Goal: Task Accomplishment & Management: Manage account settings

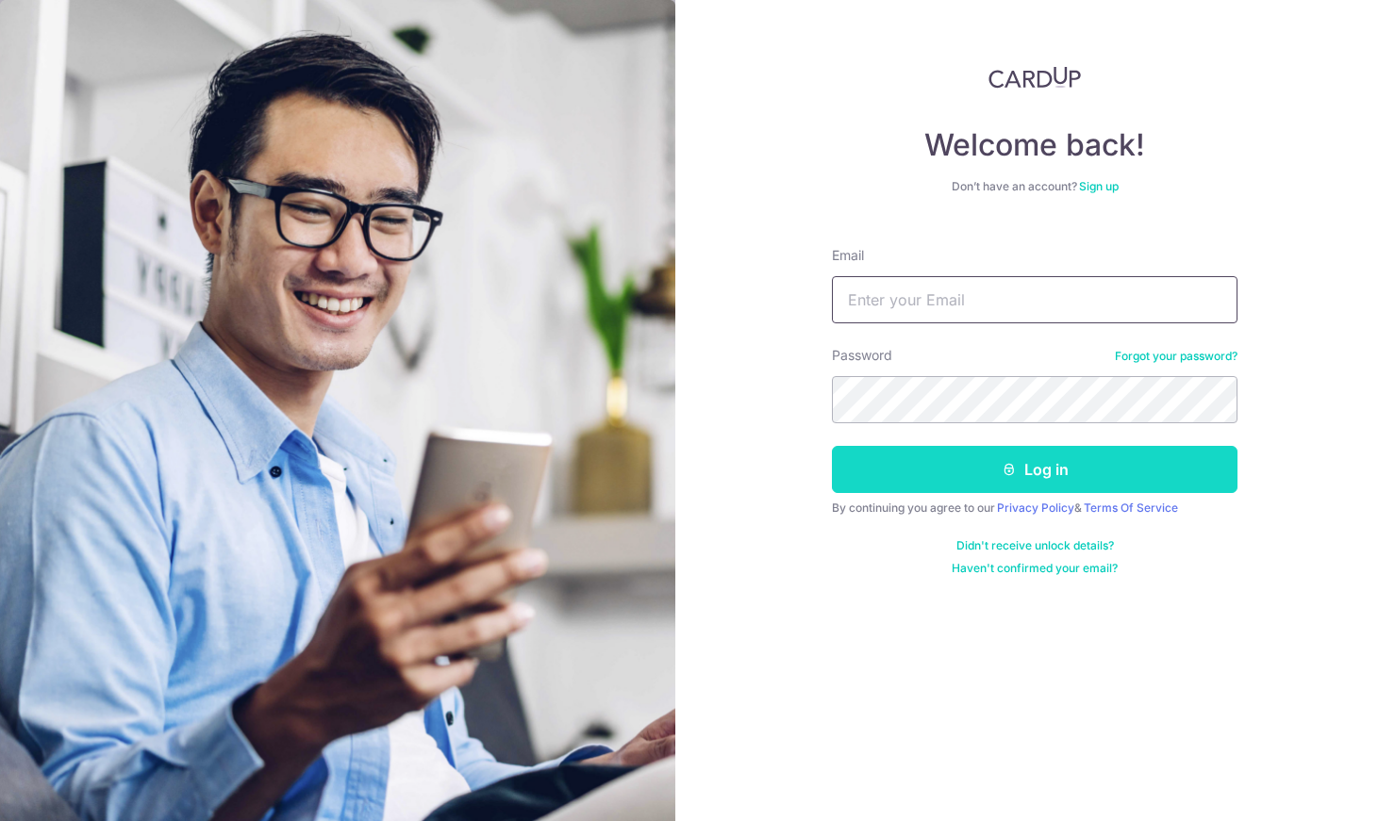
type input "[EMAIL_ADDRESS][DOMAIN_NAME]"
click at [1075, 475] on button "Log in" at bounding box center [1034, 469] width 405 height 47
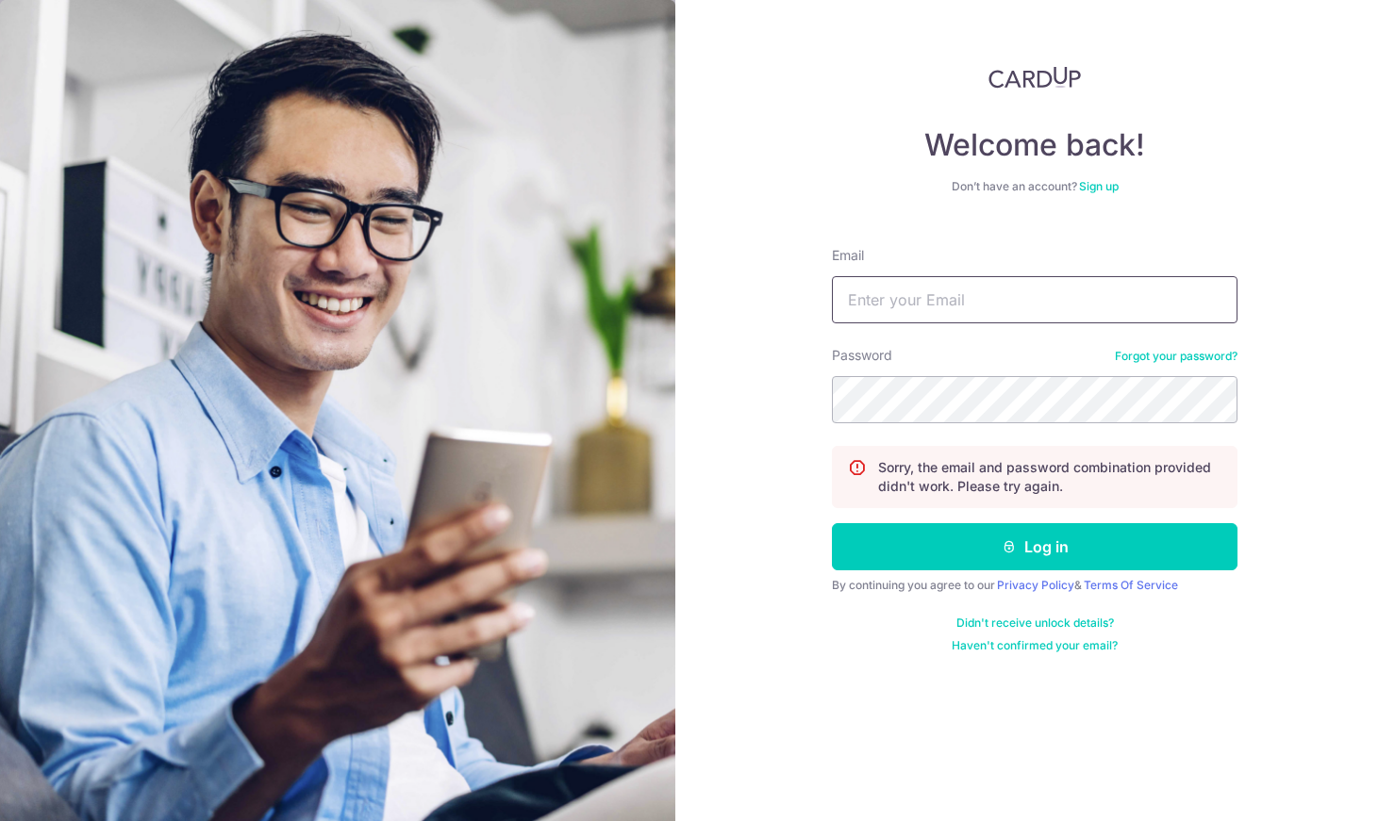
type input "ronnieyang@gmail.com"
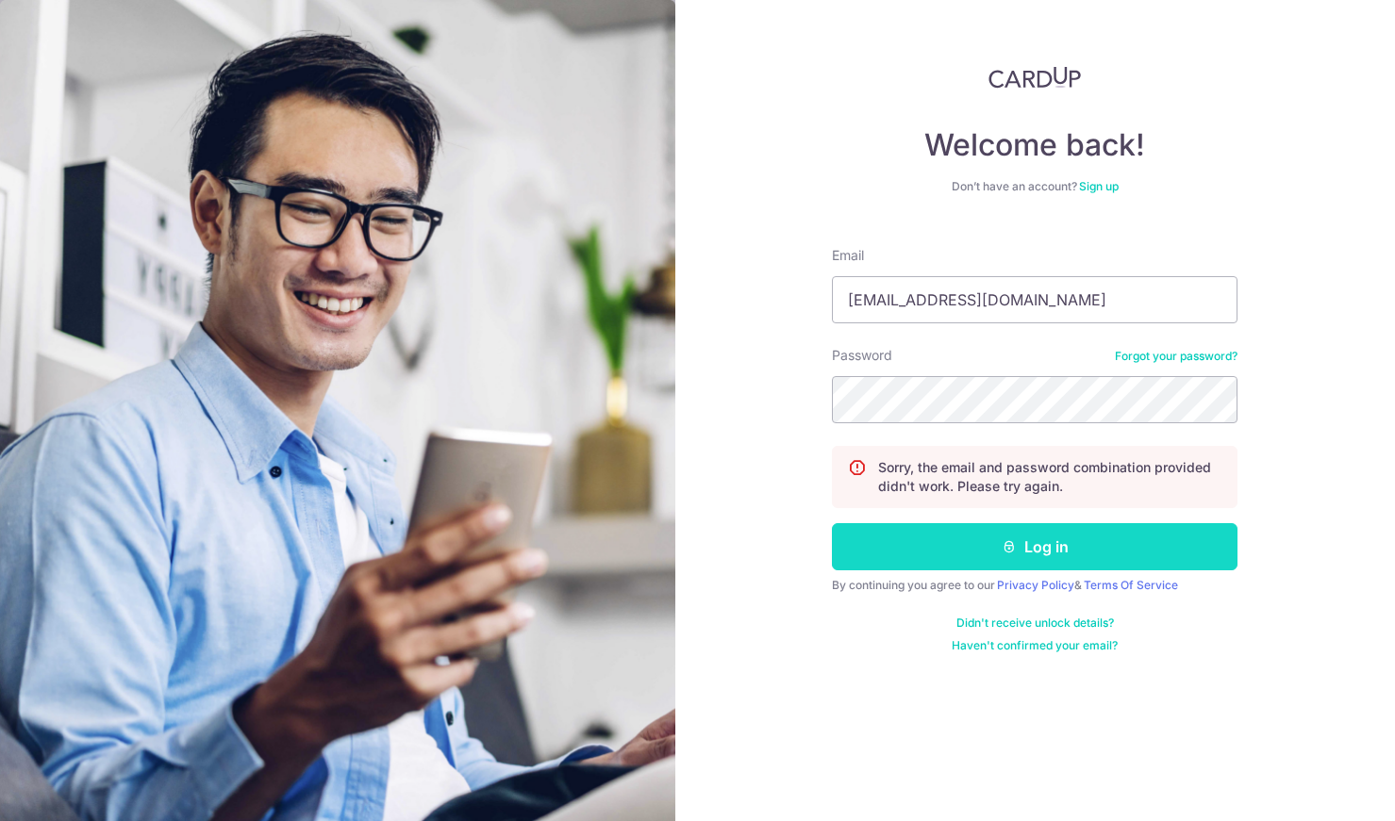
click at [1139, 546] on button "Log in" at bounding box center [1034, 546] width 405 height 47
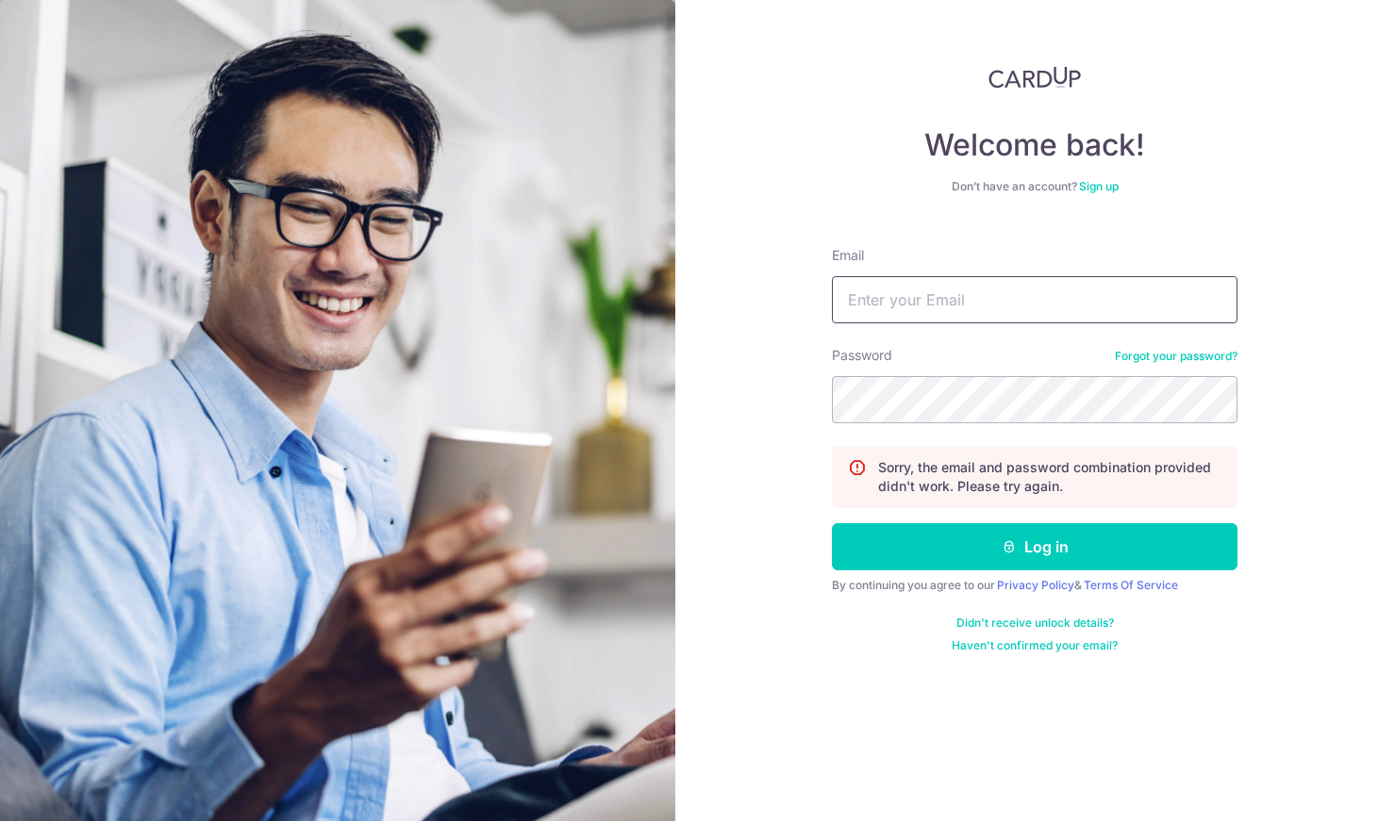
type input "[EMAIL_ADDRESS][DOMAIN_NAME]"
click at [819, 405] on div "Welcome back! Don’t have an account? Sign up Email ronnieyang@gmail.com Passwor…" at bounding box center [1035, 410] width 720 height 821
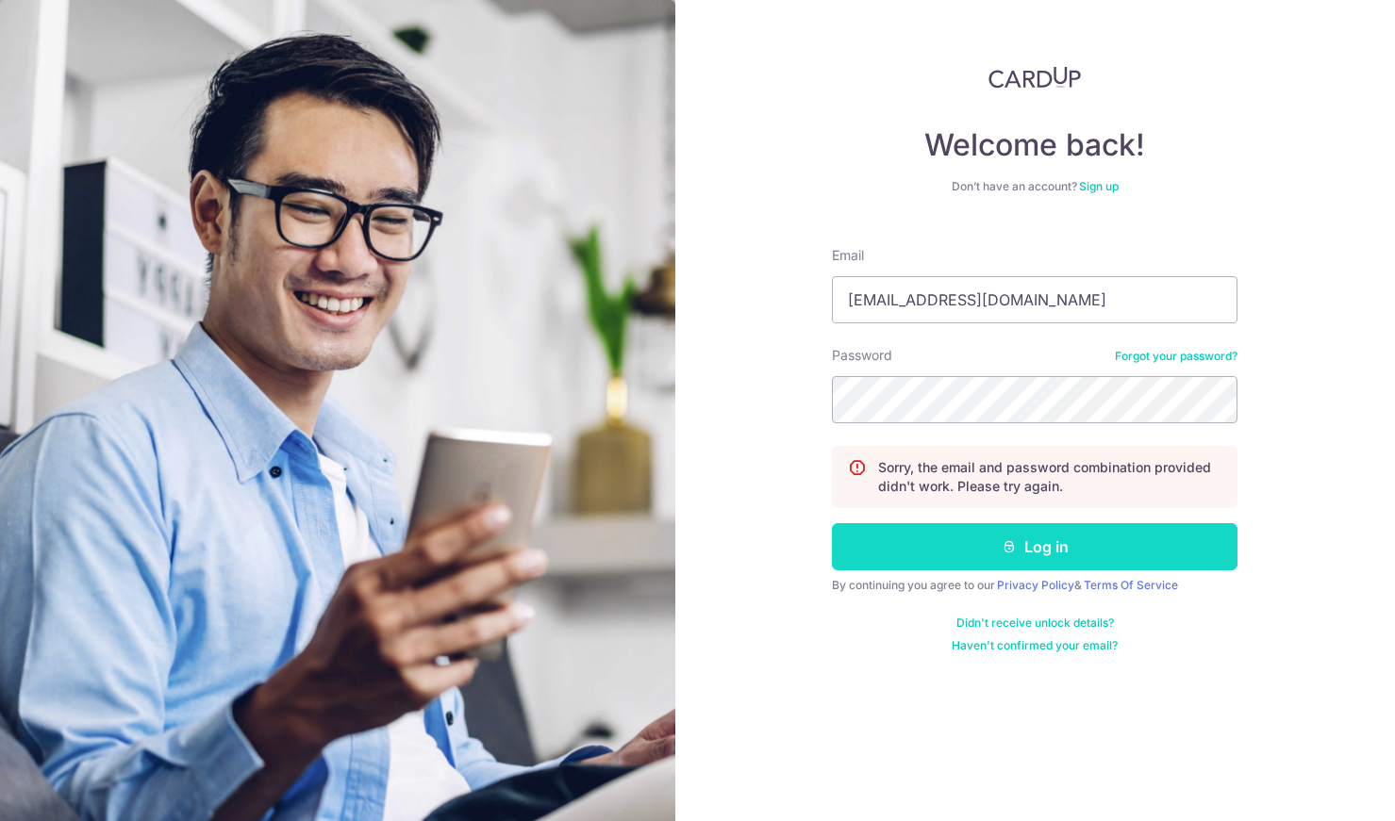
click at [1139, 557] on button "Log in" at bounding box center [1034, 546] width 405 height 47
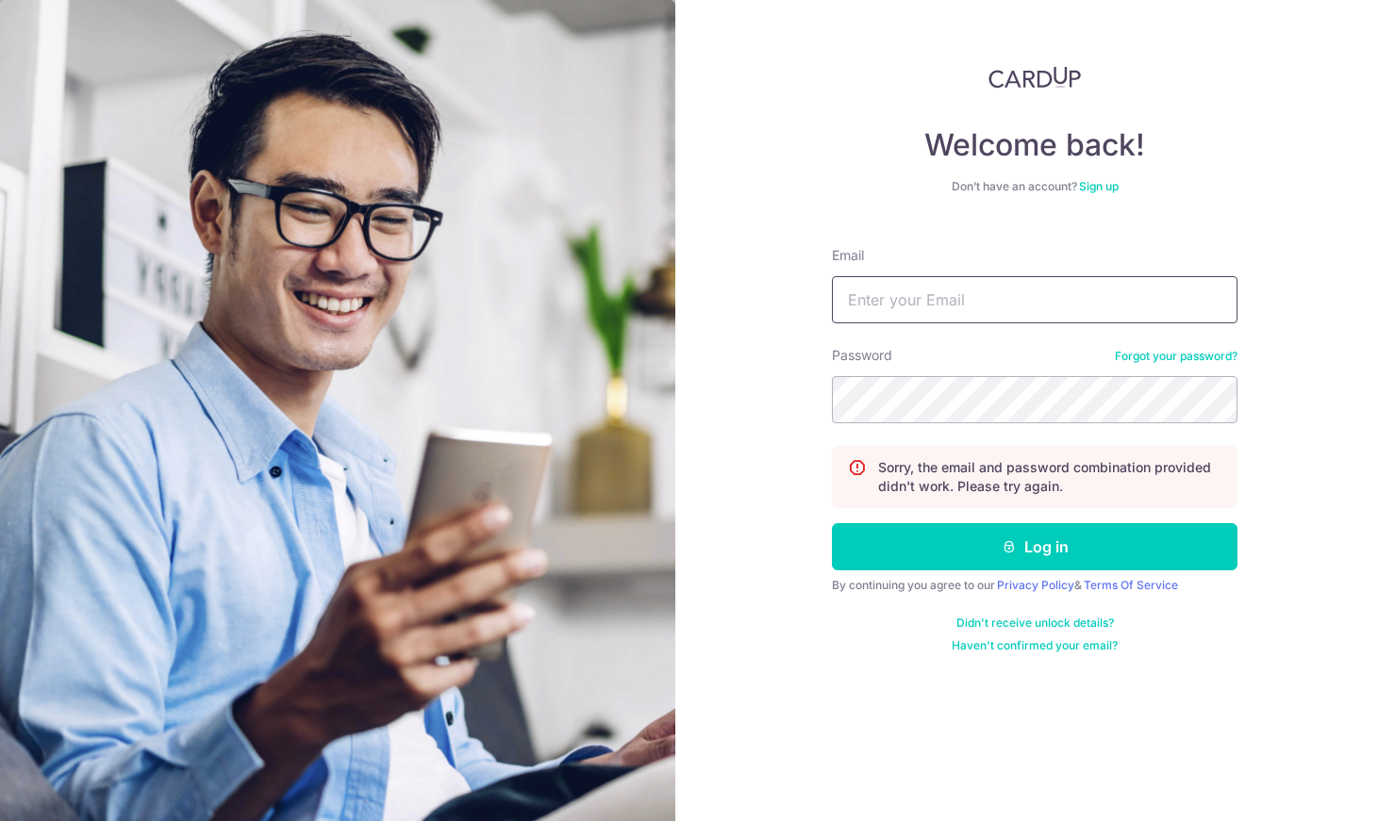
type input "[EMAIL_ADDRESS][DOMAIN_NAME]"
click at [1150, 359] on link "Forgot your password?" at bounding box center [1175, 356] width 123 height 15
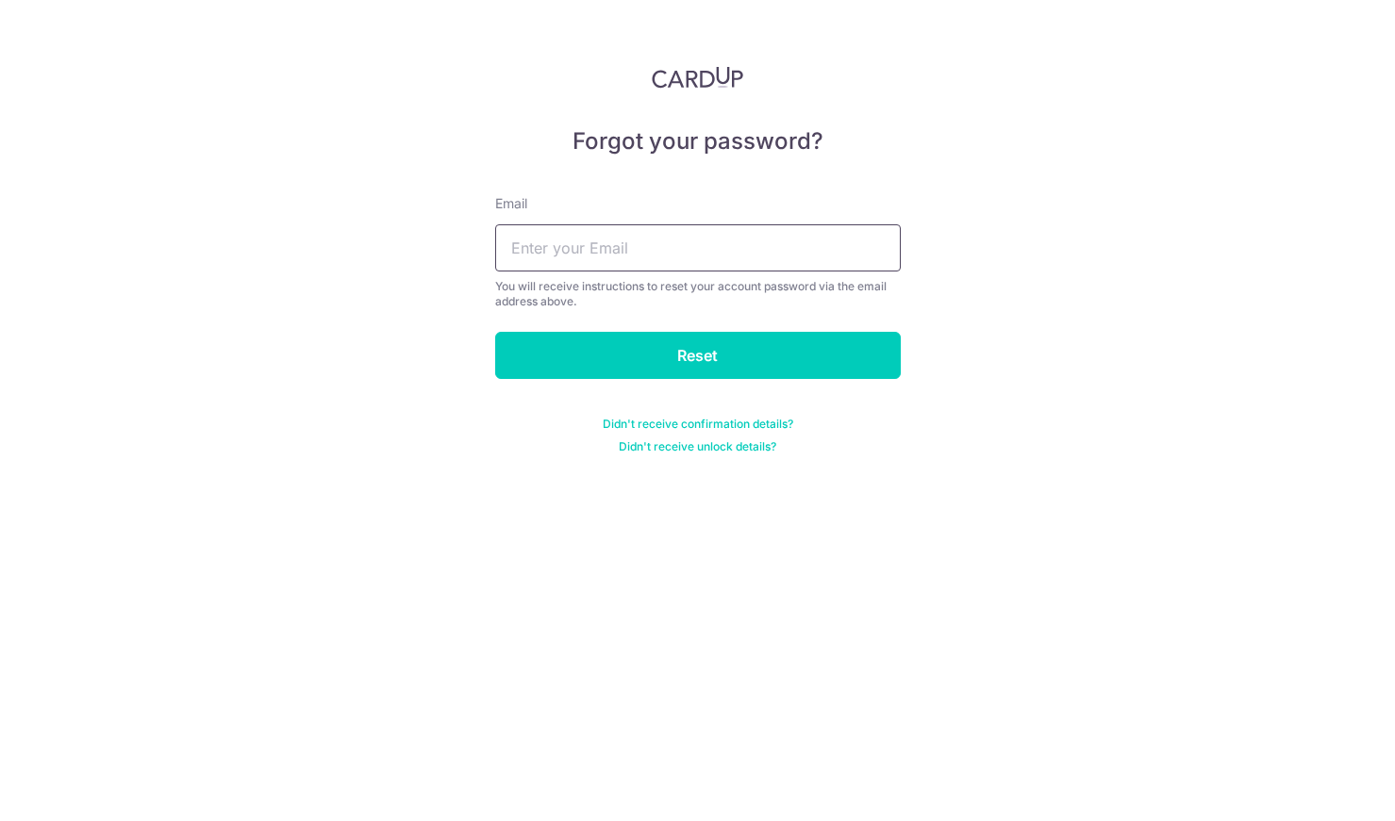
click at [839, 253] on input "text" at bounding box center [697, 247] width 405 height 47
type input "[EMAIL_ADDRESS][DOMAIN_NAME]"
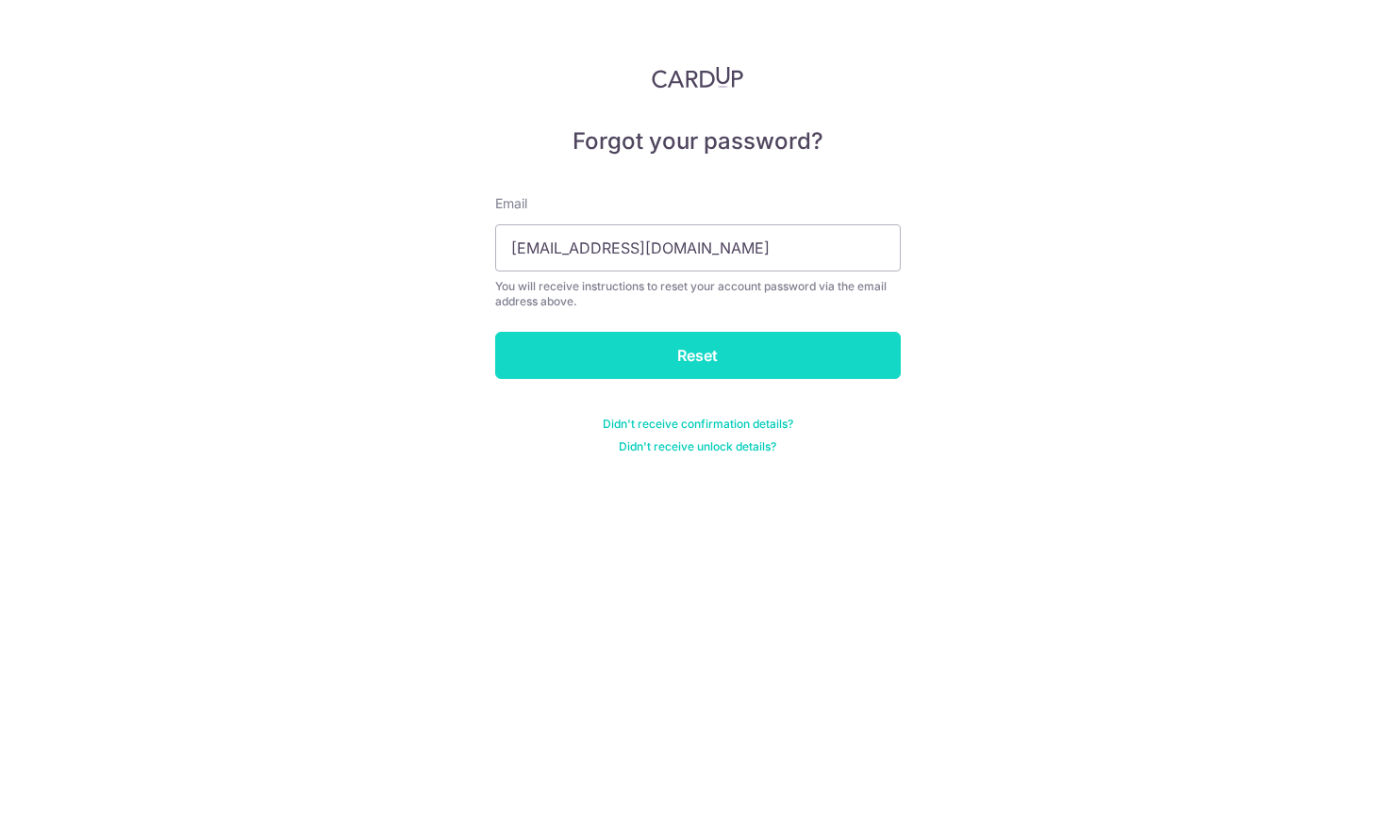
click at [746, 369] on input "Reset" at bounding box center [697, 355] width 405 height 47
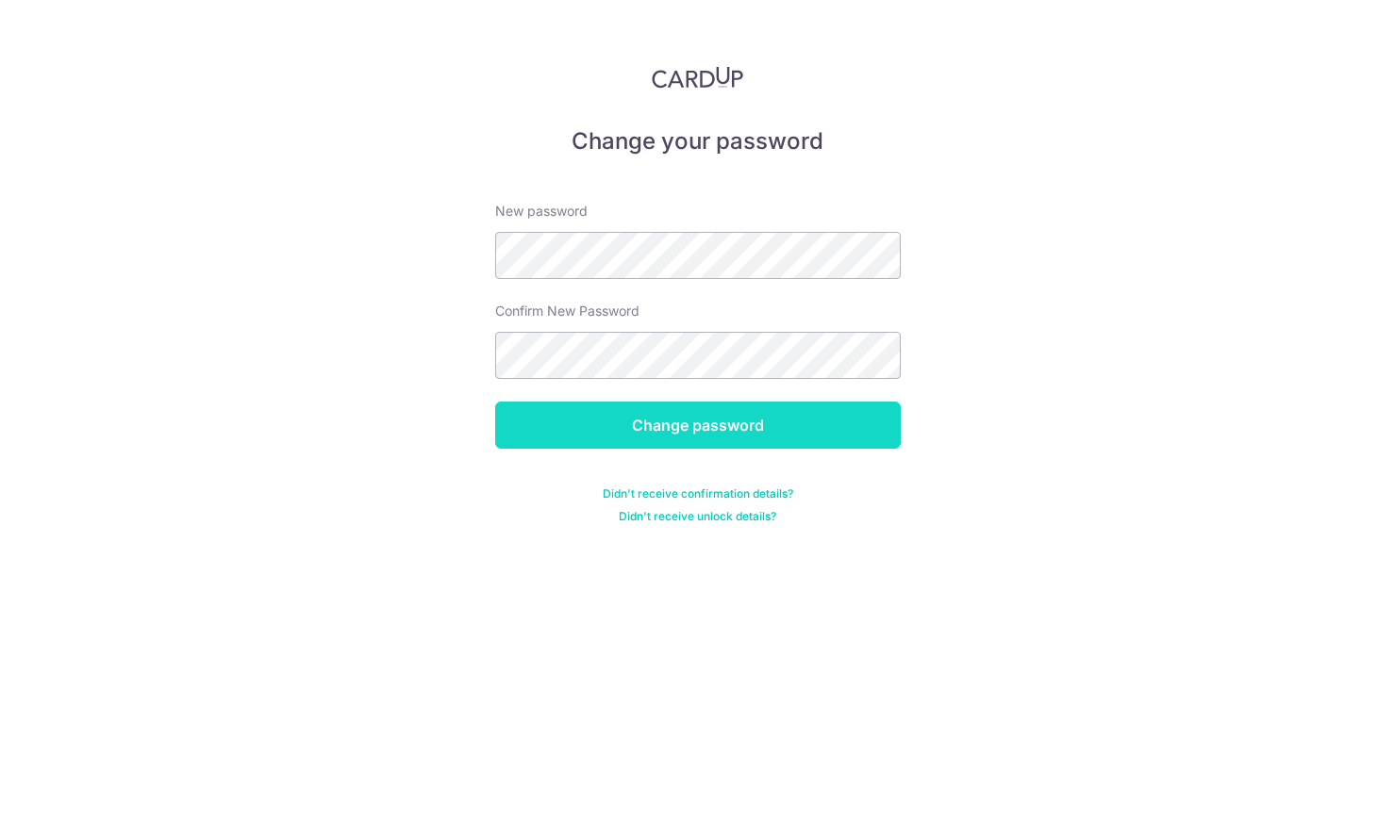
click at [851, 421] on input "Change password" at bounding box center [697, 425] width 405 height 47
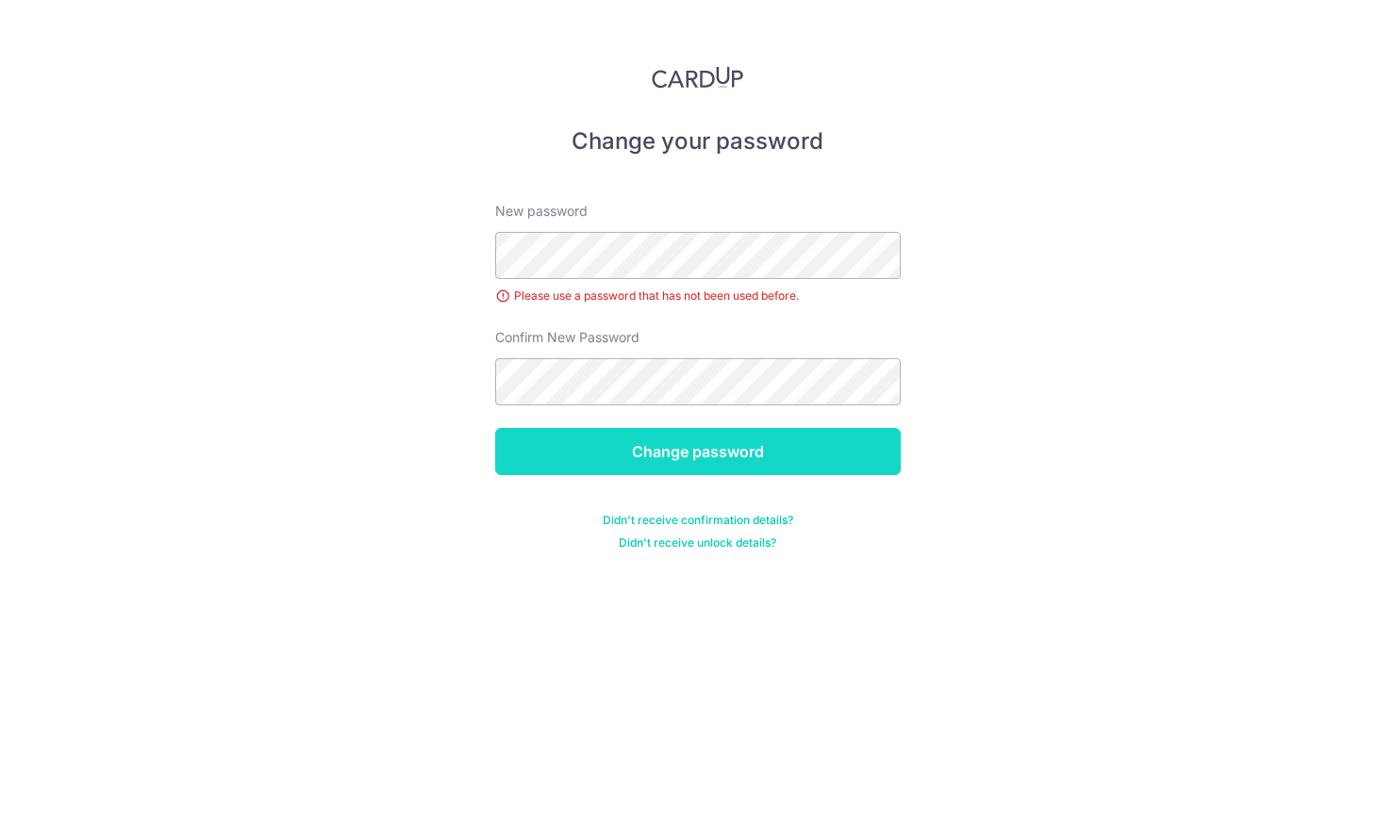
click at [828, 450] on input "Change password" at bounding box center [697, 451] width 405 height 47
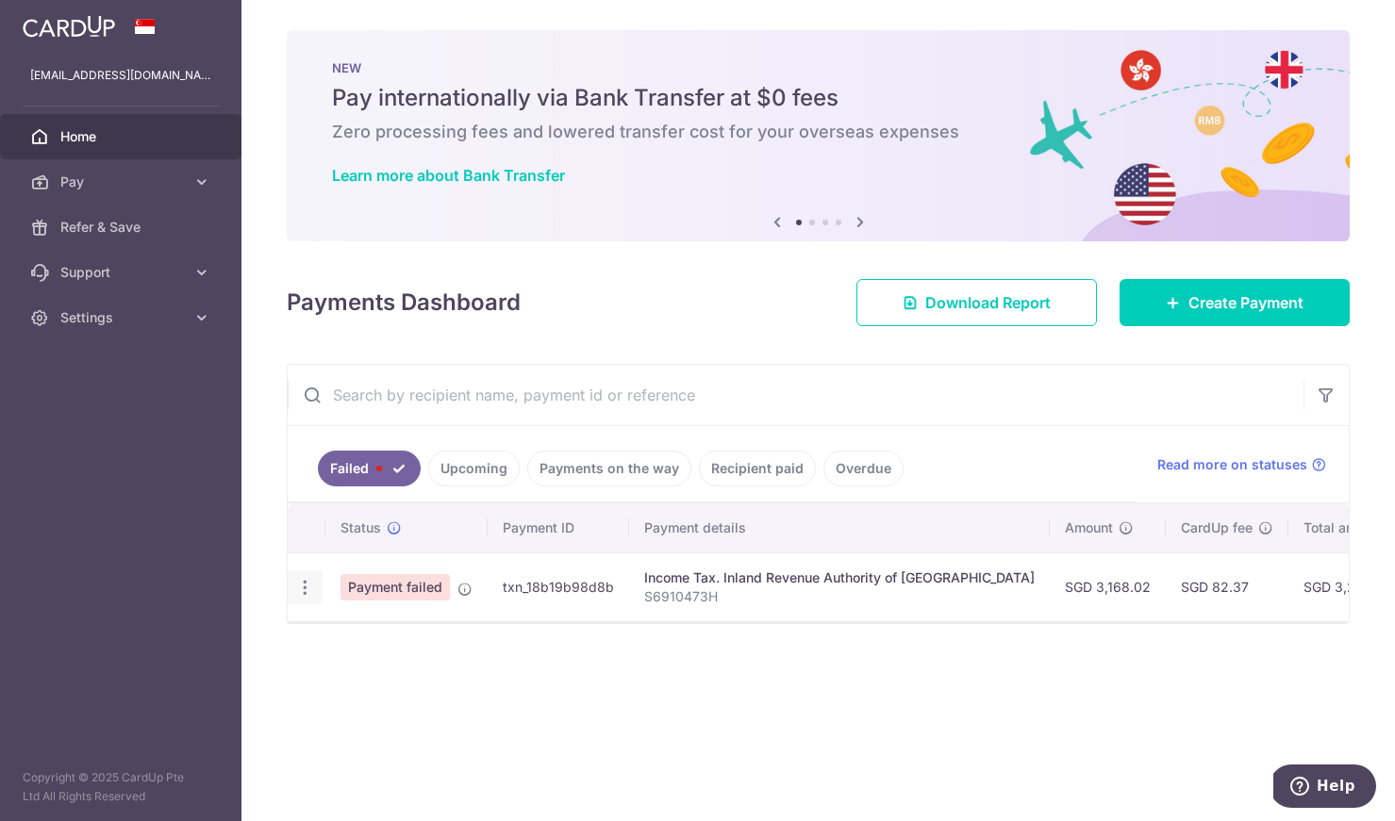
click at [307, 591] on icon "button" at bounding box center [305, 588] width 20 height 20
click at [371, 640] on span "Update payment" at bounding box center [405, 639] width 128 height 23
radio input "true"
type input "3,168.02"
type input "S6910473H"
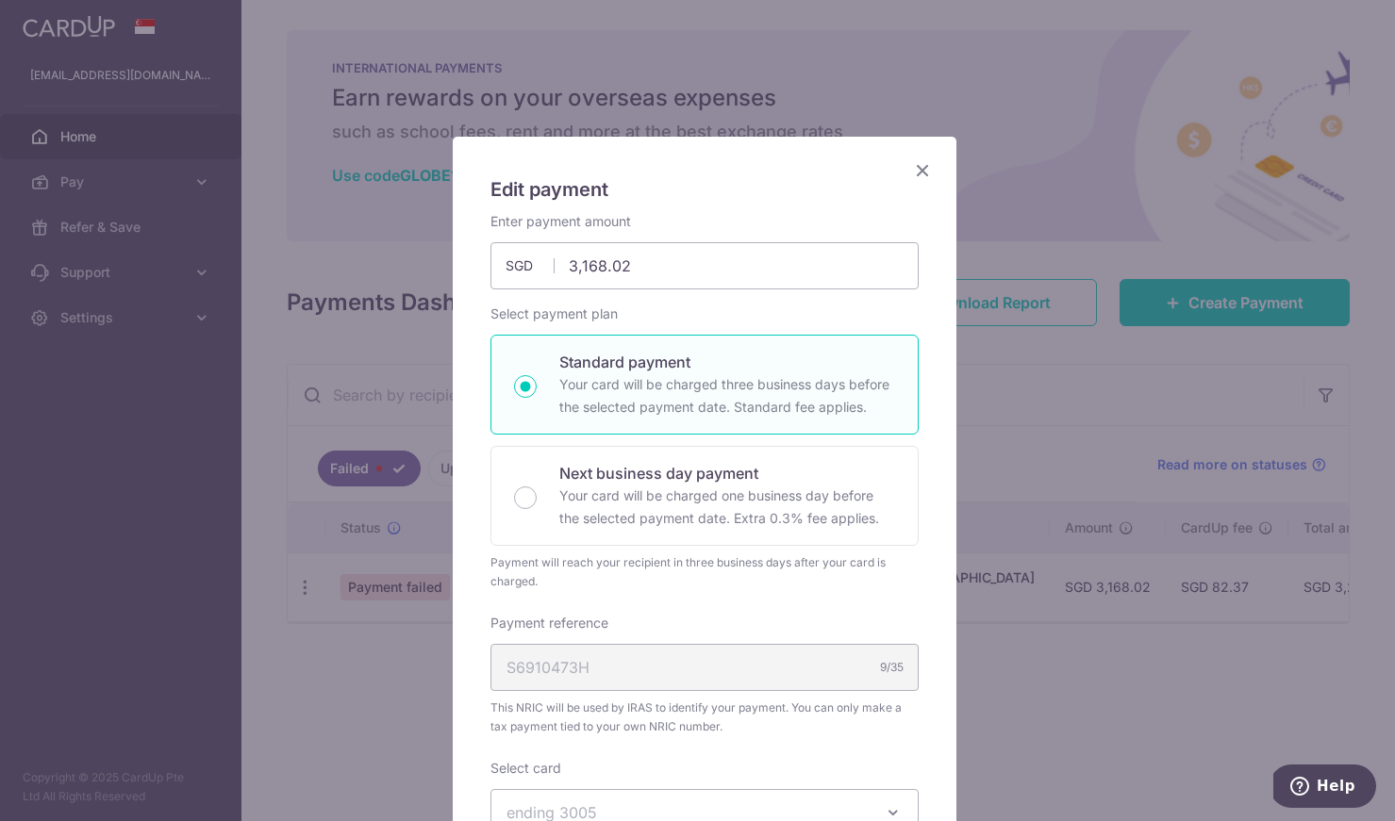
click at [916, 169] on icon "Close" at bounding box center [922, 170] width 23 height 24
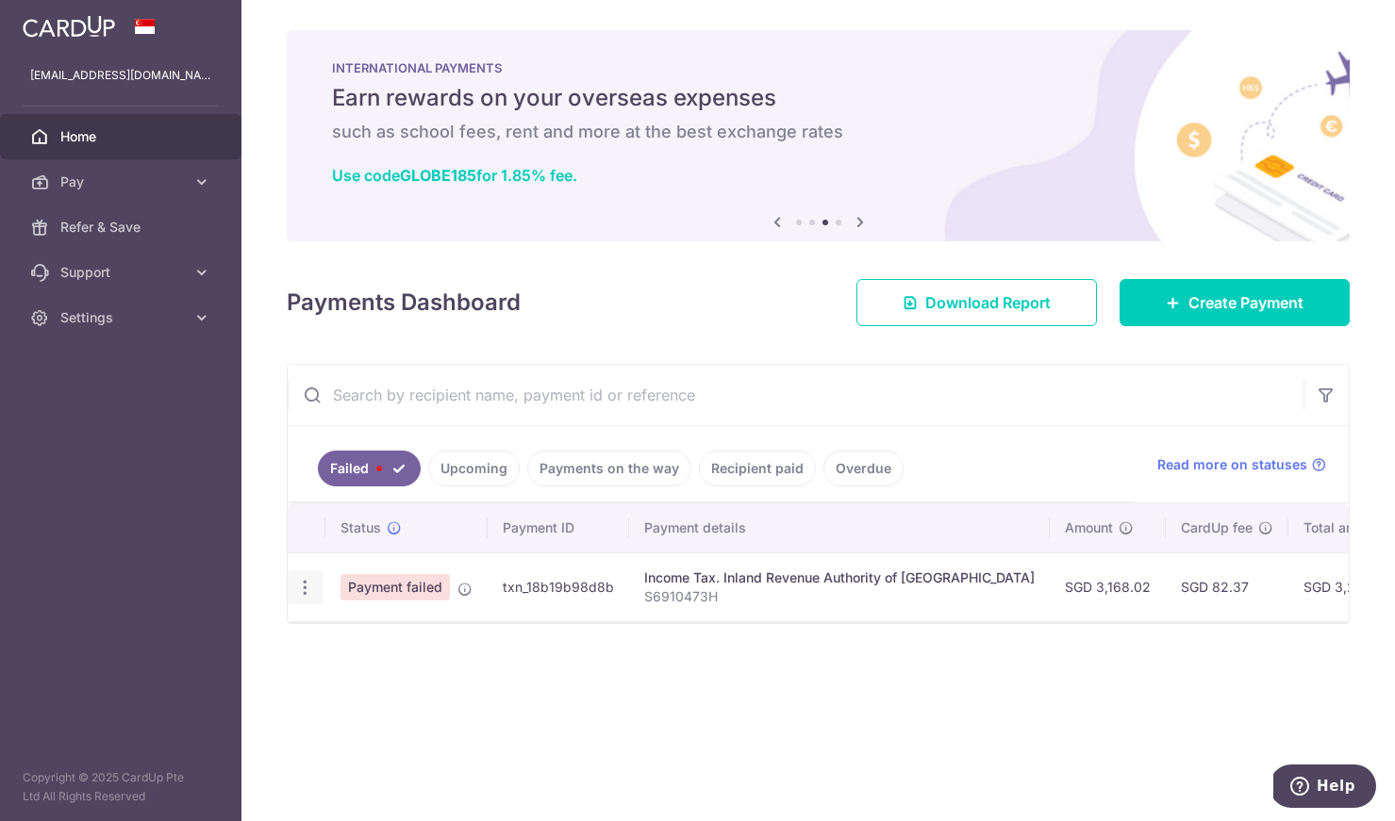
click at [300, 584] on icon "button" at bounding box center [305, 588] width 20 height 20
click at [337, 634] on link "Update payment" at bounding box center [387, 639] width 196 height 45
radio input "true"
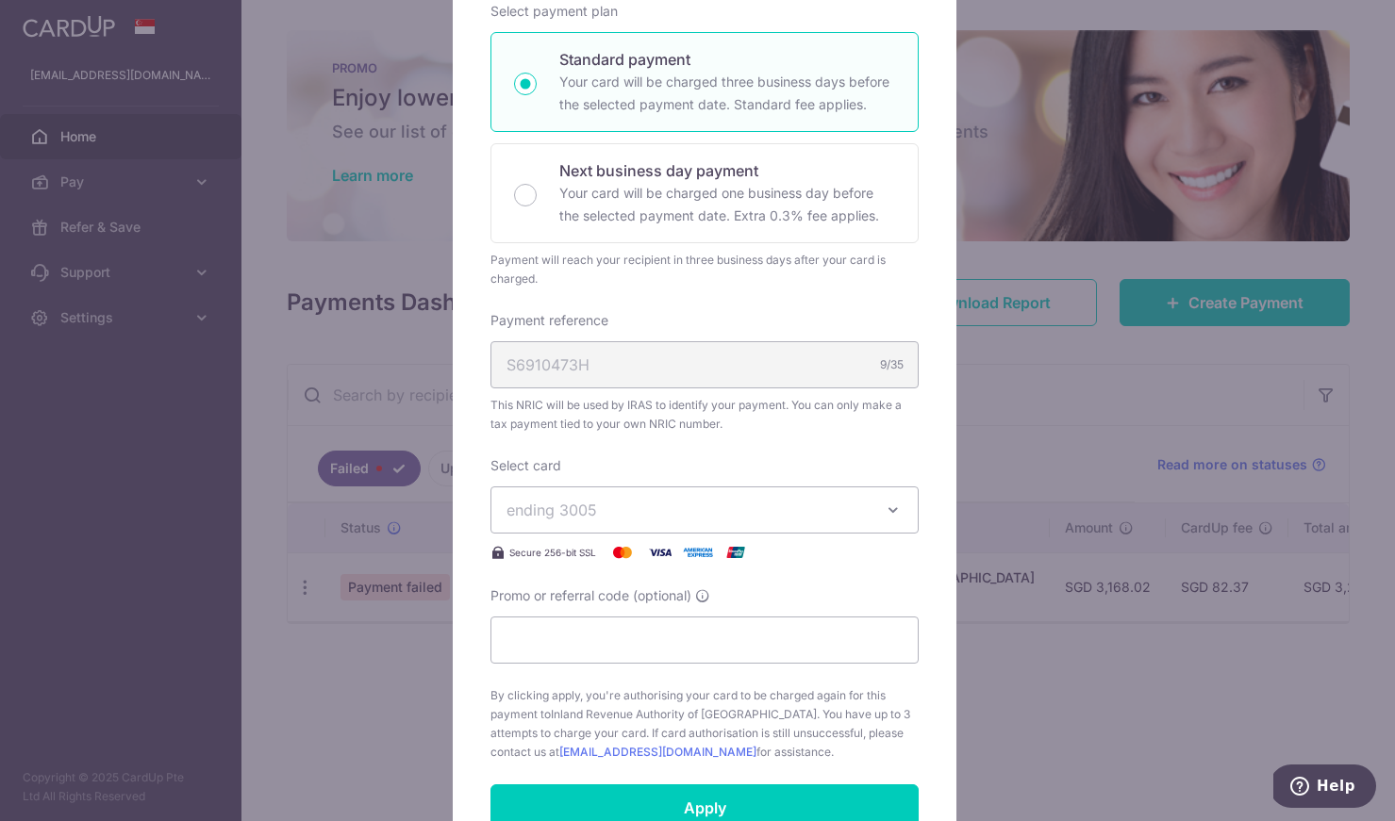
scroll to position [338, 0]
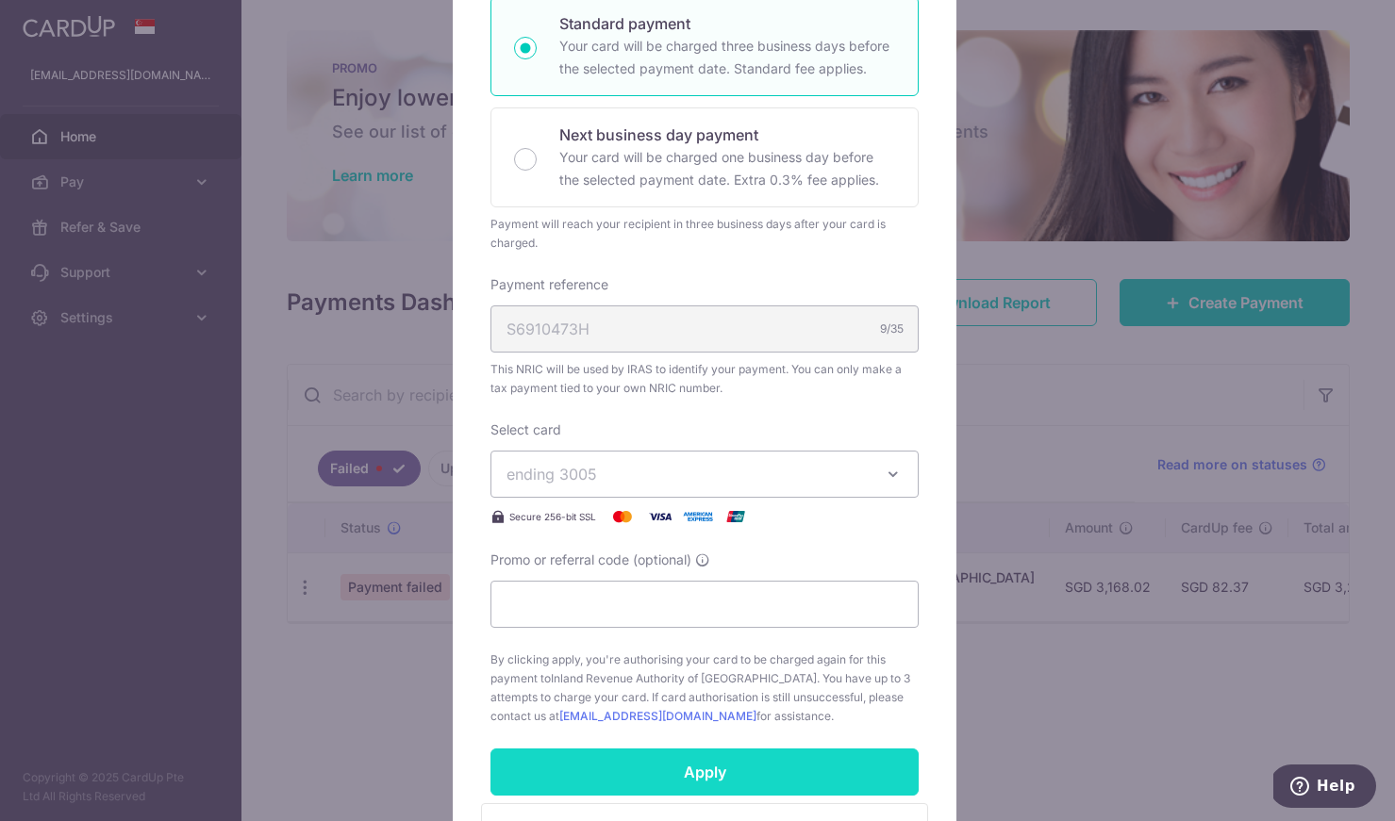
click at [745, 770] on input "Apply" at bounding box center [704, 772] width 428 height 47
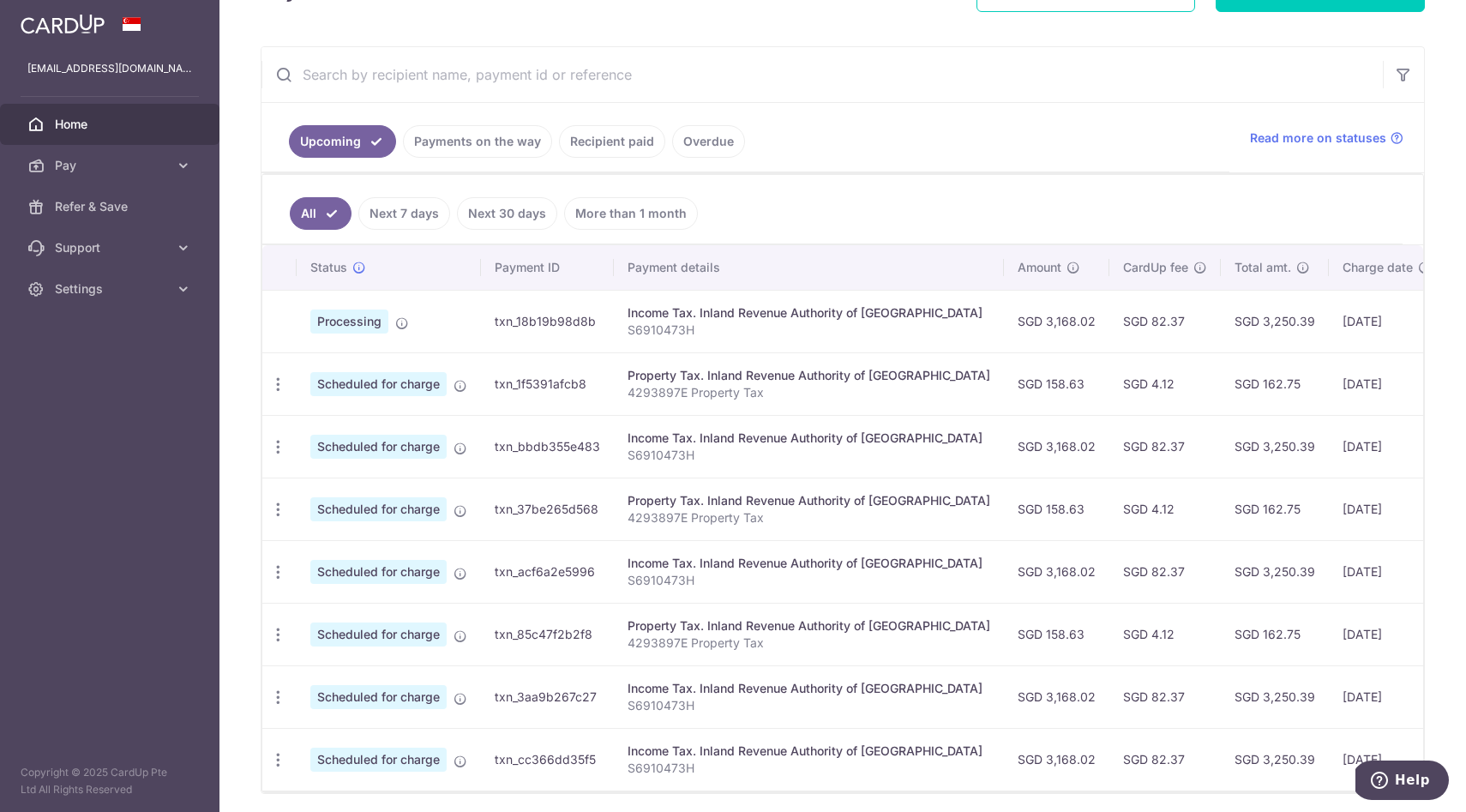
click at [393, 218] on link "Next 7 days" at bounding box center [404, 214] width 92 height 33
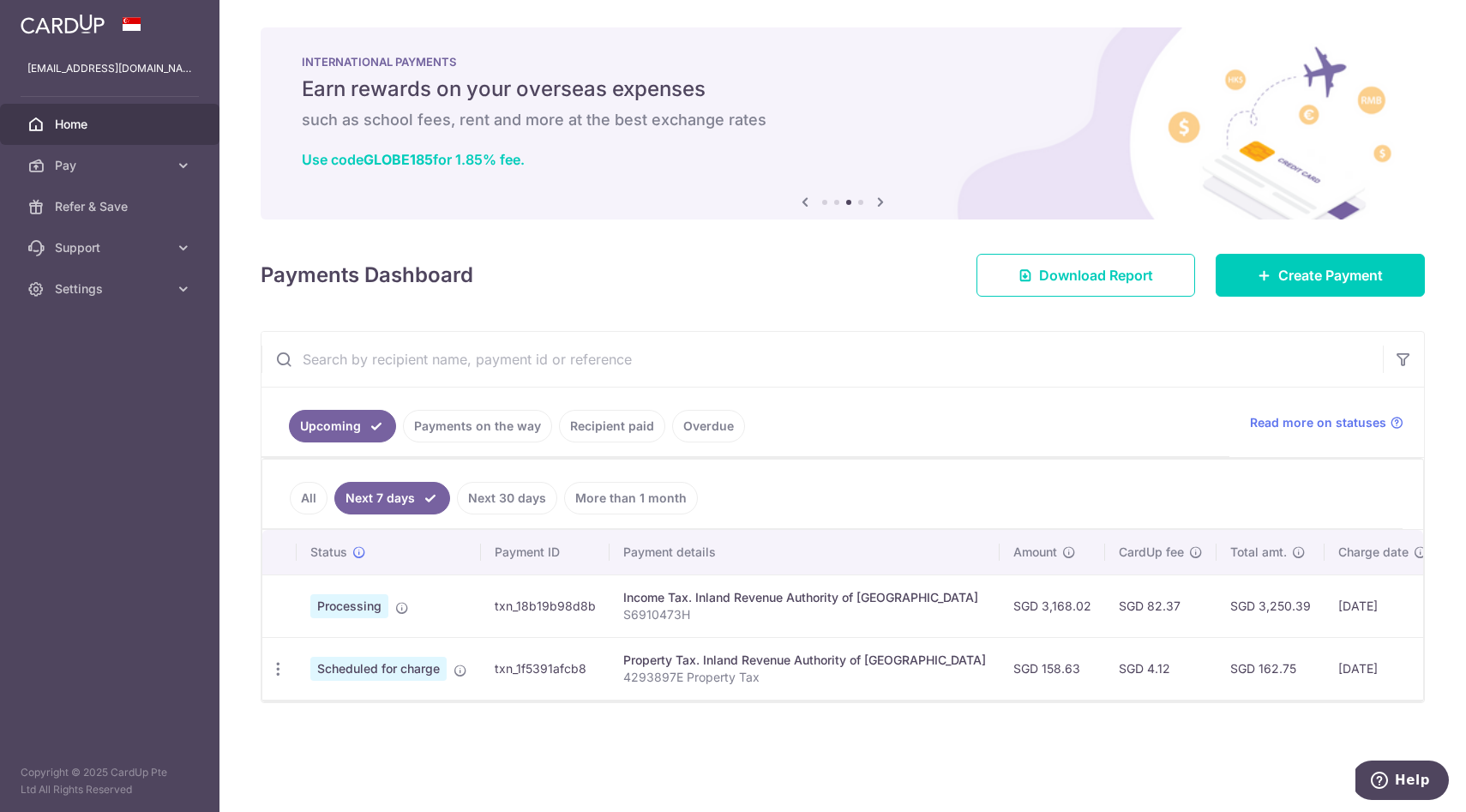
click at [71, 21] on img at bounding box center [63, 24] width 84 height 21
